Goal: Find specific page/section

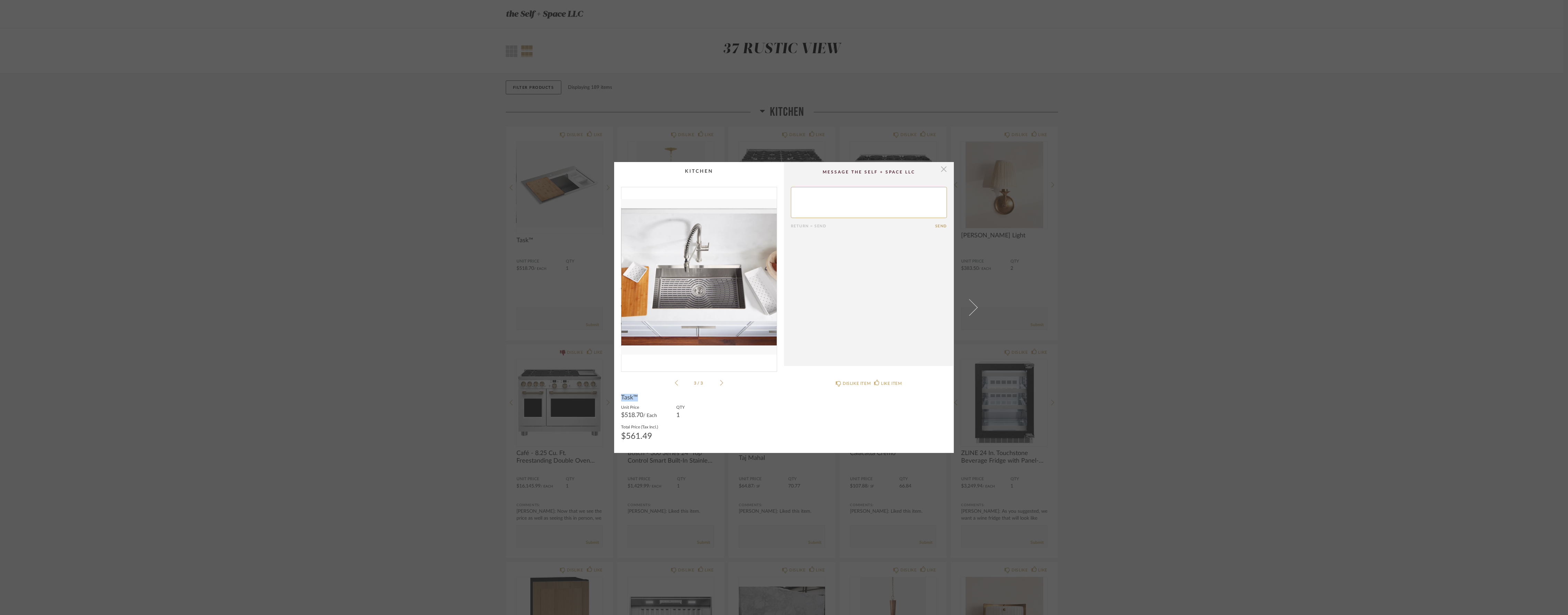
click at [937, 168] on span "button" at bounding box center [943, 169] width 14 height 14
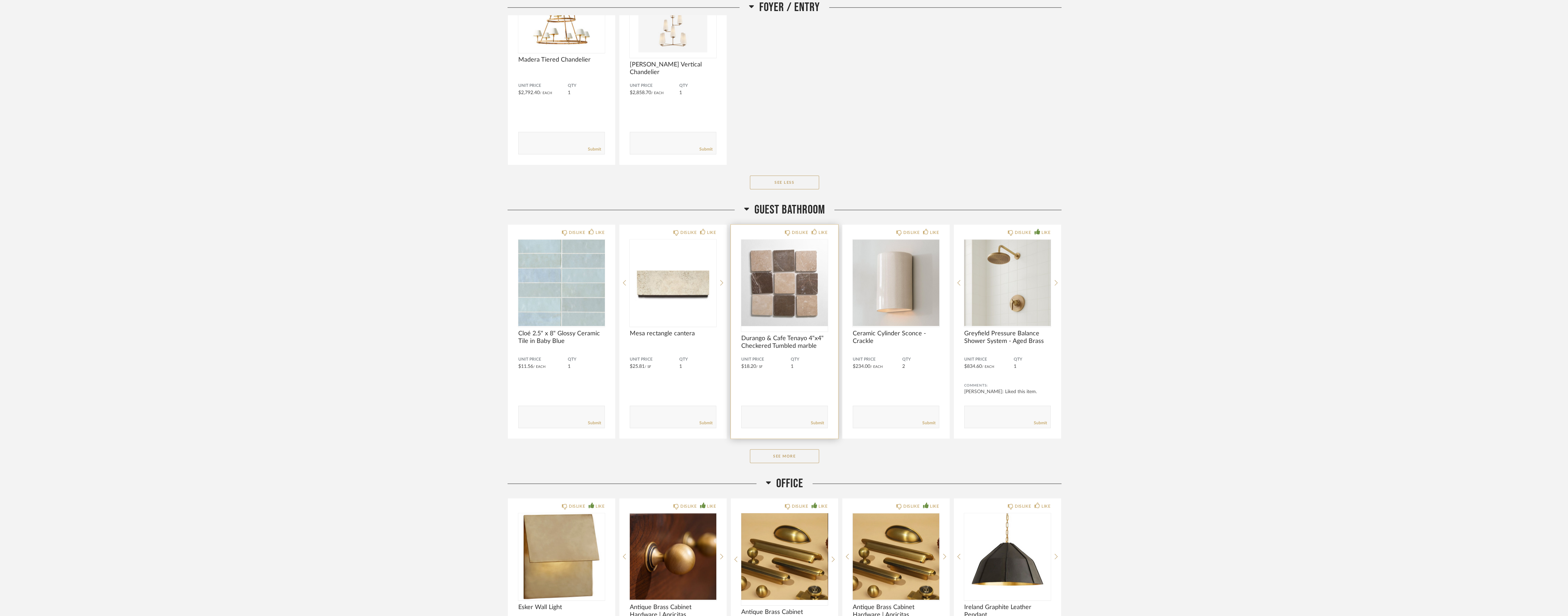
scroll to position [4112, 0]
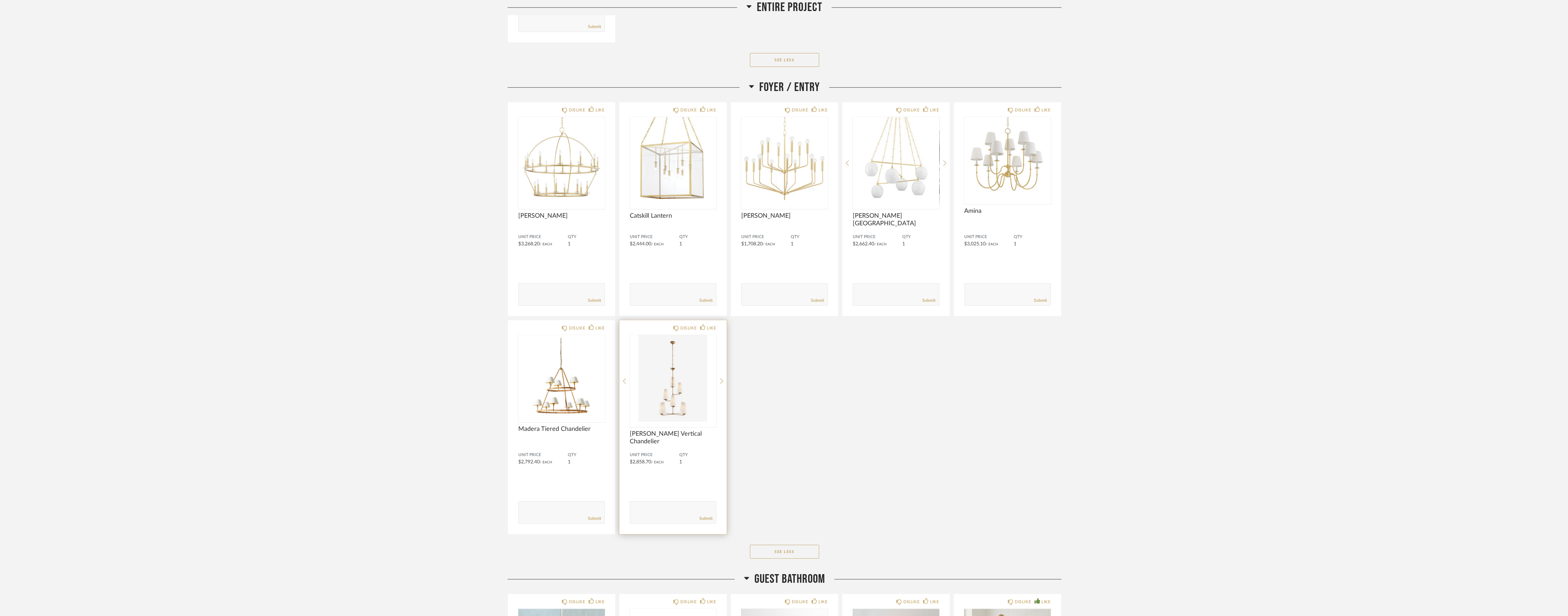
scroll to position [3728, 0]
click at [689, 406] on img "0" at bounding box center [673, 380] width 87 height 87
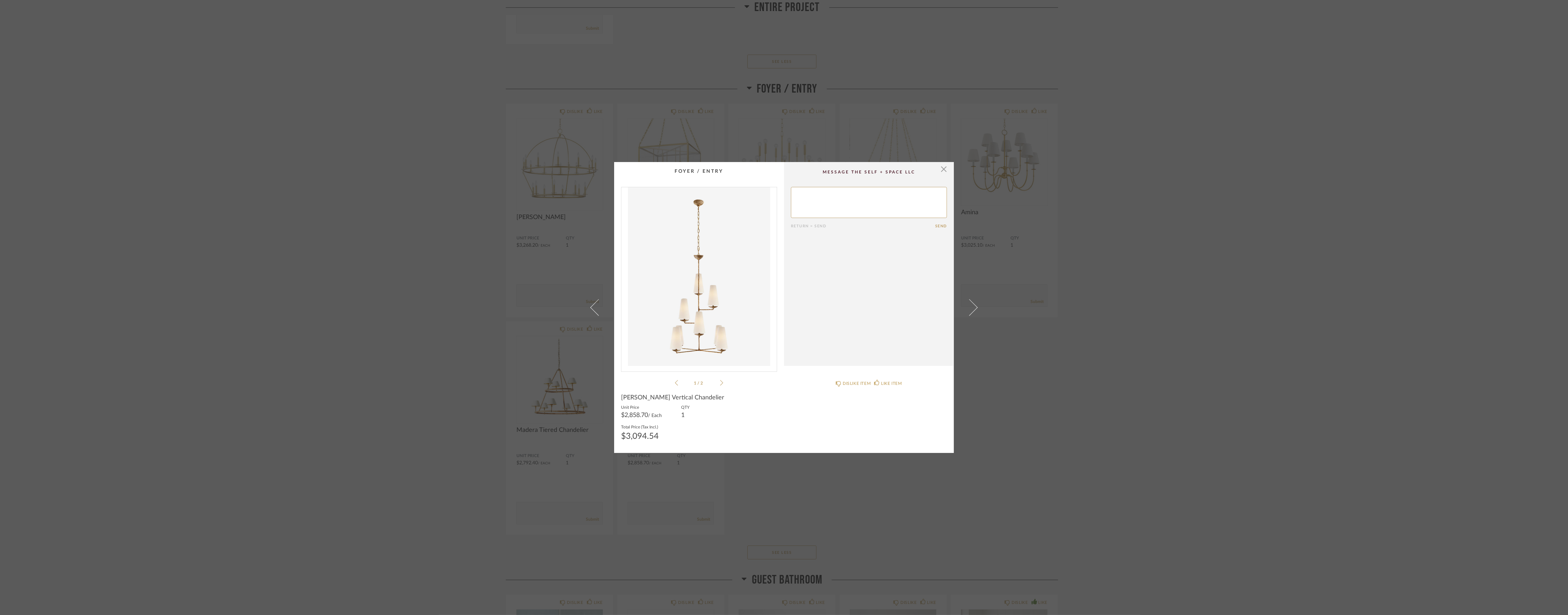
click at [705, 320] on img "0" at bounding box center [699, 276] width 155 height 178
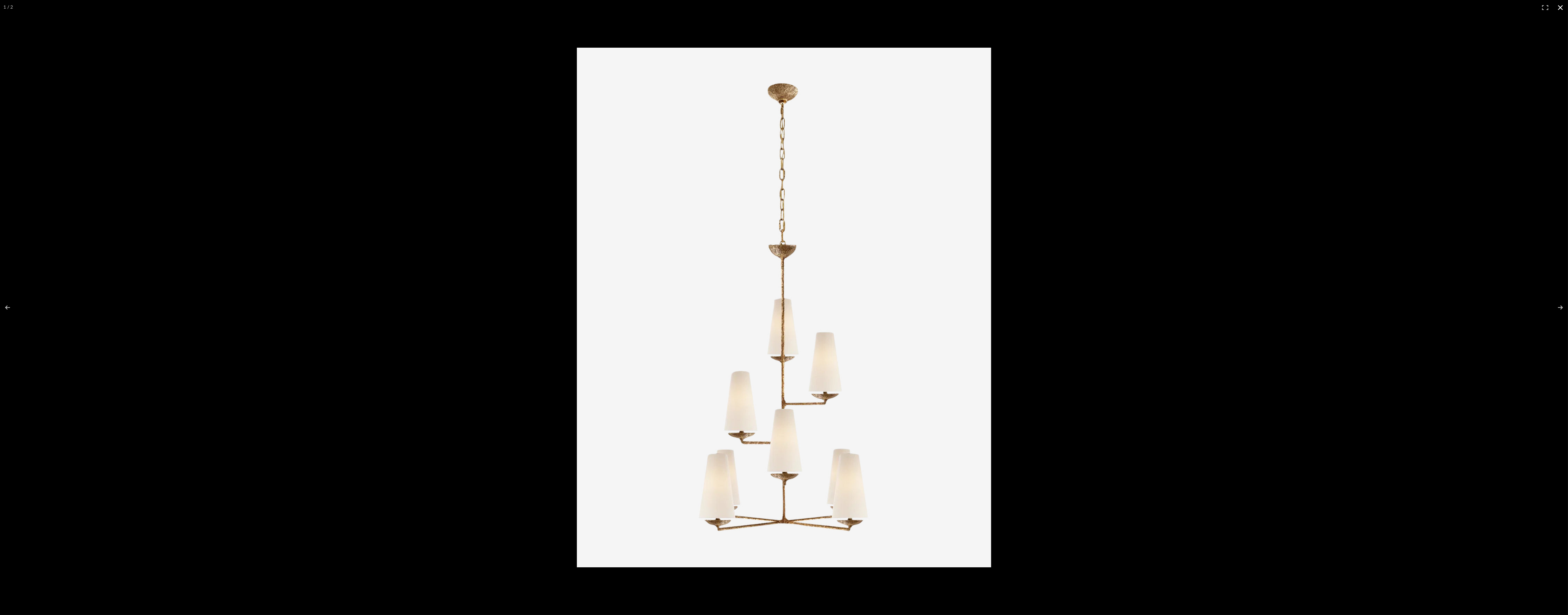
click at [1147, 268] on div at bounding box center [1274, 320] width 1394 height 546
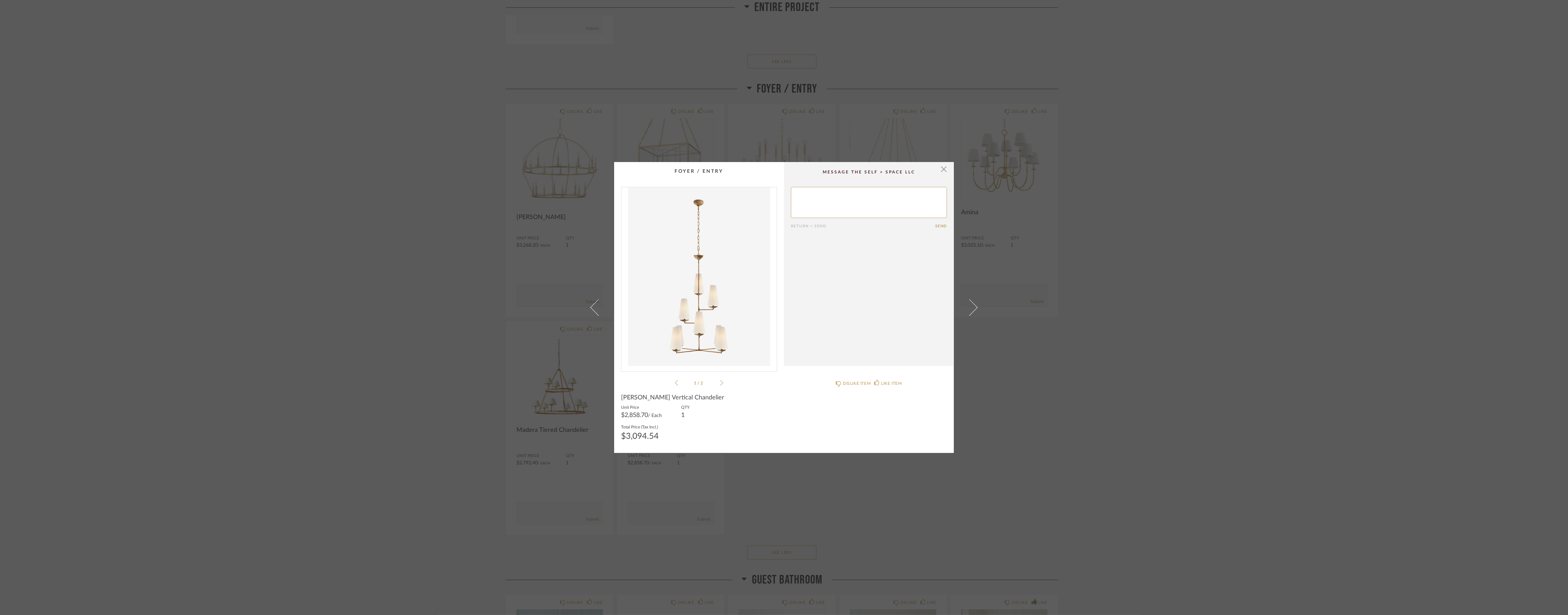
click at [1310, 265] on div "× 1 / 2 Return = Send Send [PERSON_NAME] Vertical Chandelier Unit Price $2,858.…" at bounding box center [784, 308] width 1568 height 615
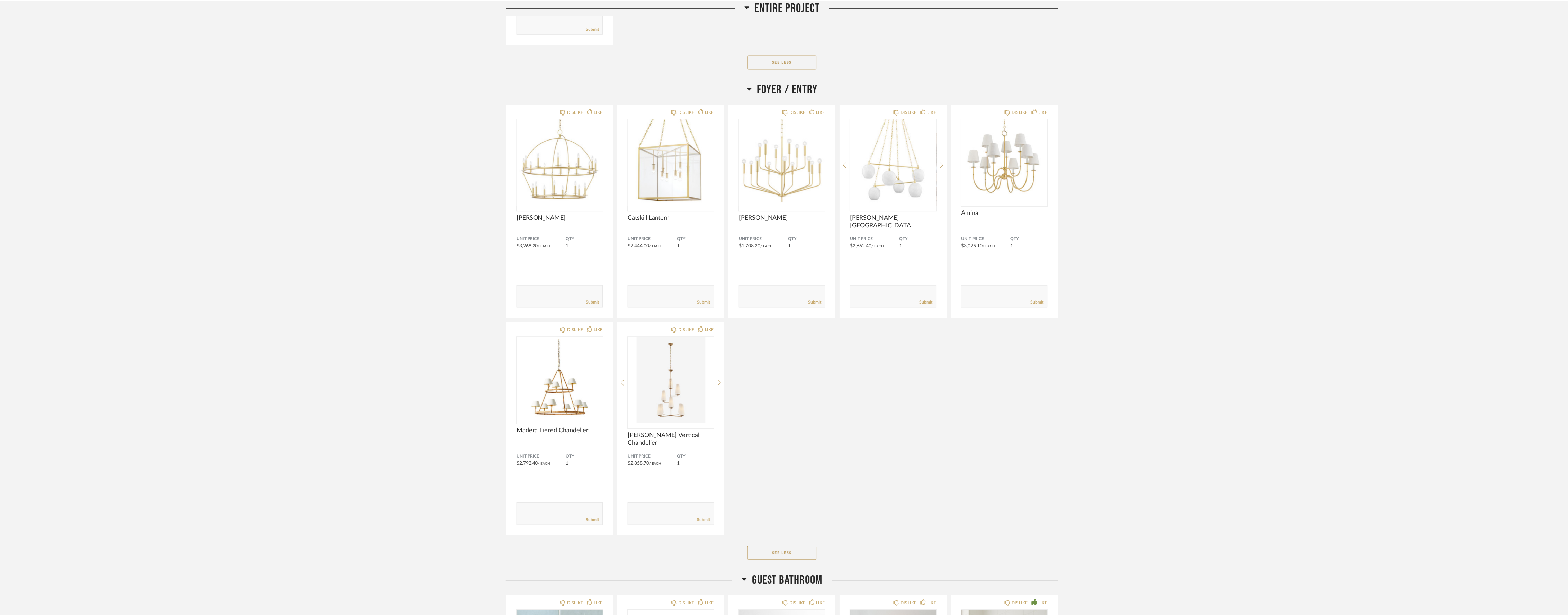
scroll to position [3728, 0]
click at [679, 374] on img "0" at bounding box center [673, 380] width 87 height 87
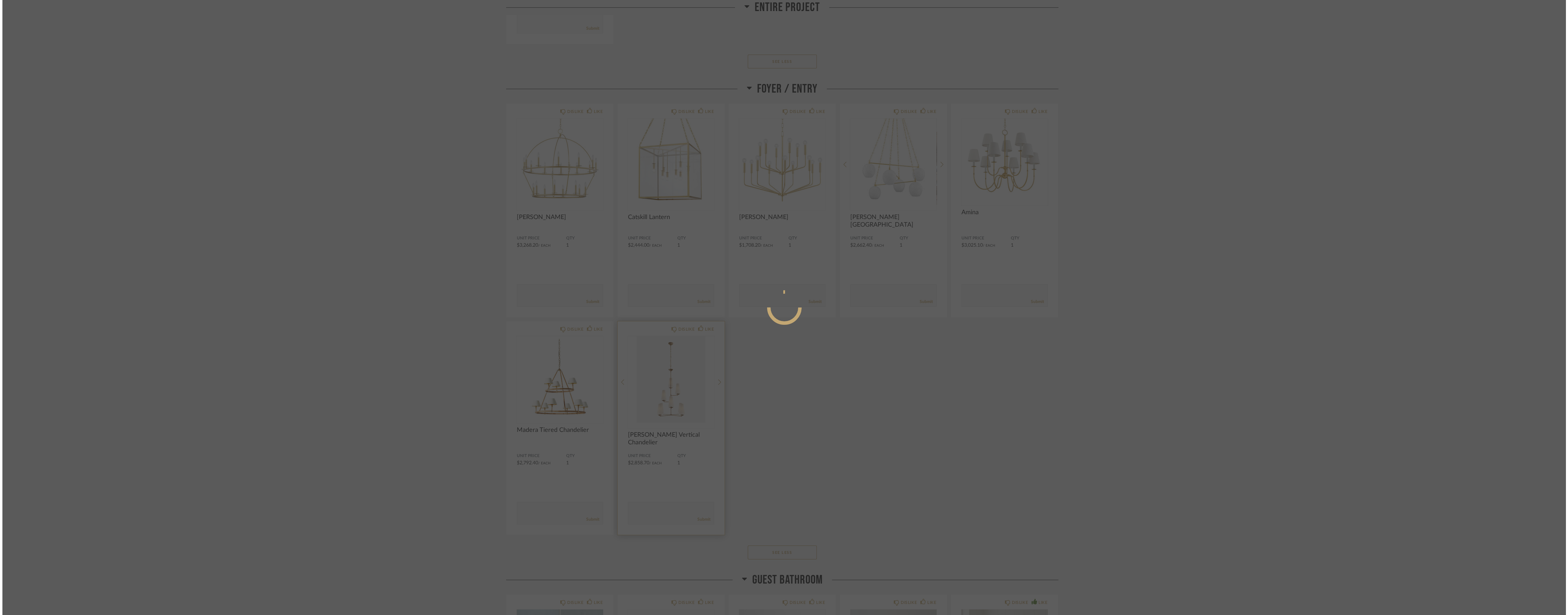
scroll to position [0, 0]
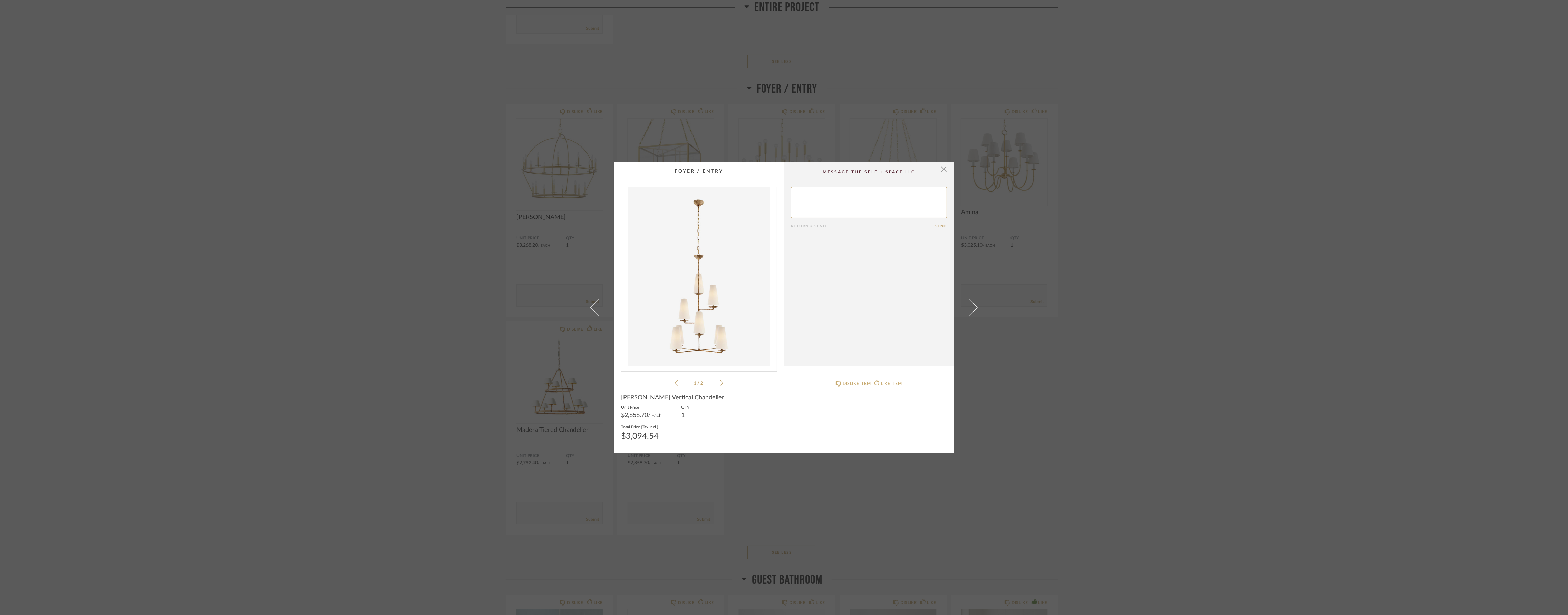
click at [1113, 346] on div "× 1 / 2 Return = Send Send [PERSON_NAME] Vertical Chandelier Unit Price $2,858.…" at bounding box center [784, 308] width 1568 height 615
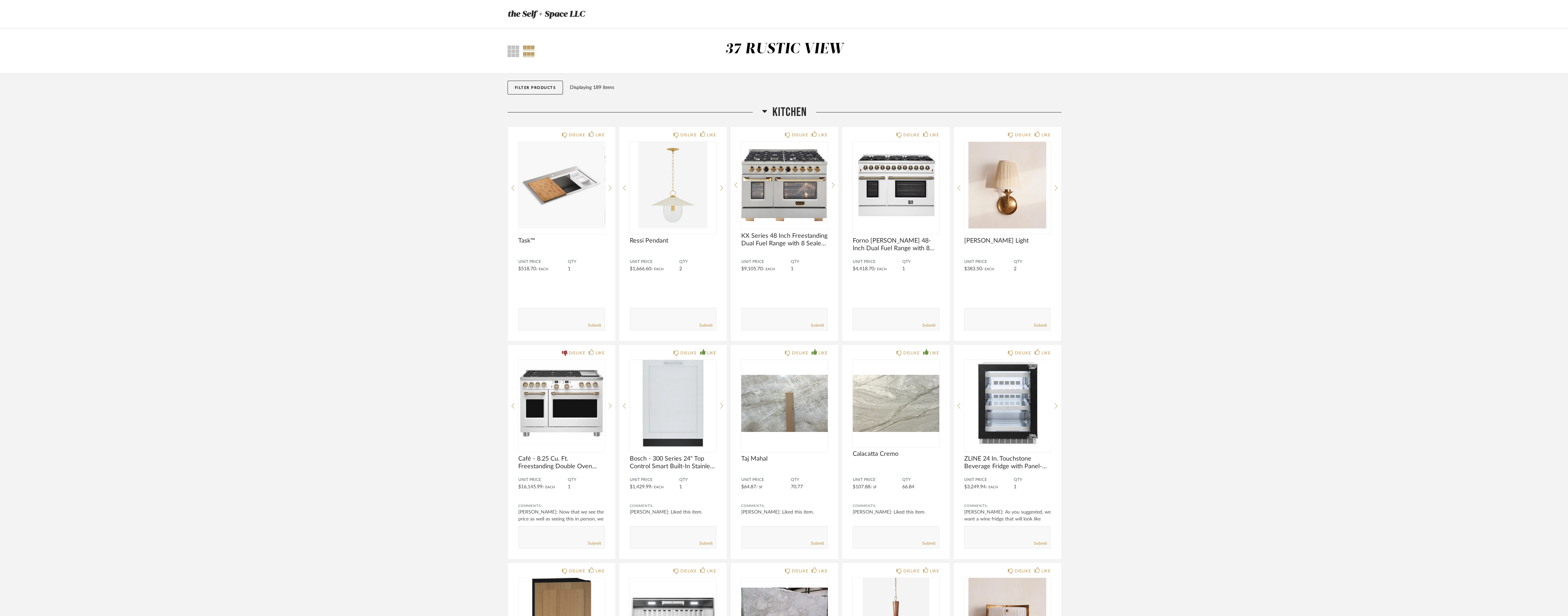
click at [133, 21] on div "the Self + Space LLC" at bounding box center [784, 14] width 1568 height 29
